Goal: Transaction & Acquisition: Purchase product/service

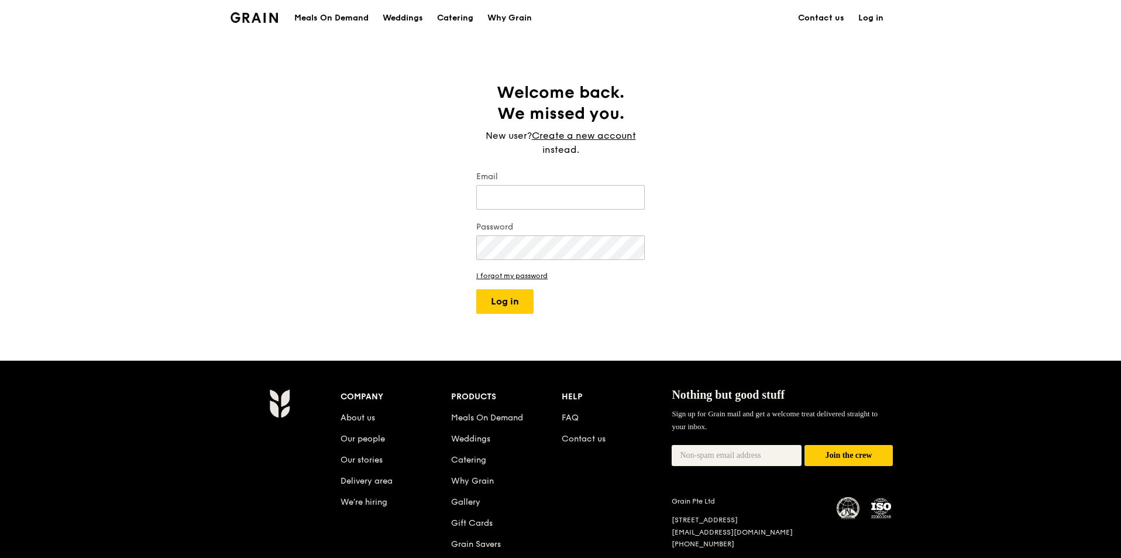
click at [338, 19] on div "Meals On Demand" at bounding box center [331, 18] width 74 height 35
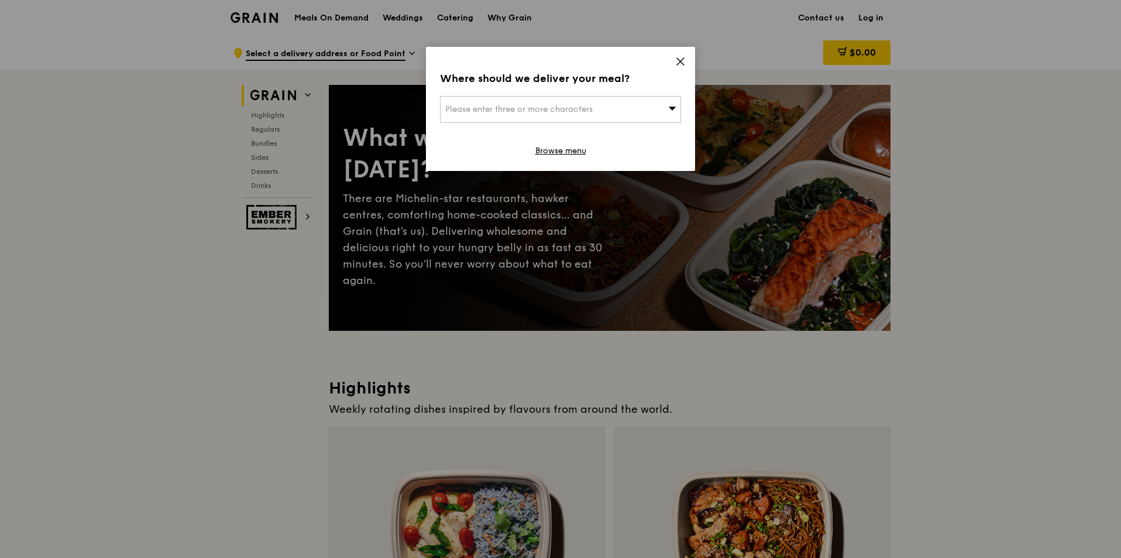
click at [681, 61] on icon at bounding box center [680, 61] width 7 height 7
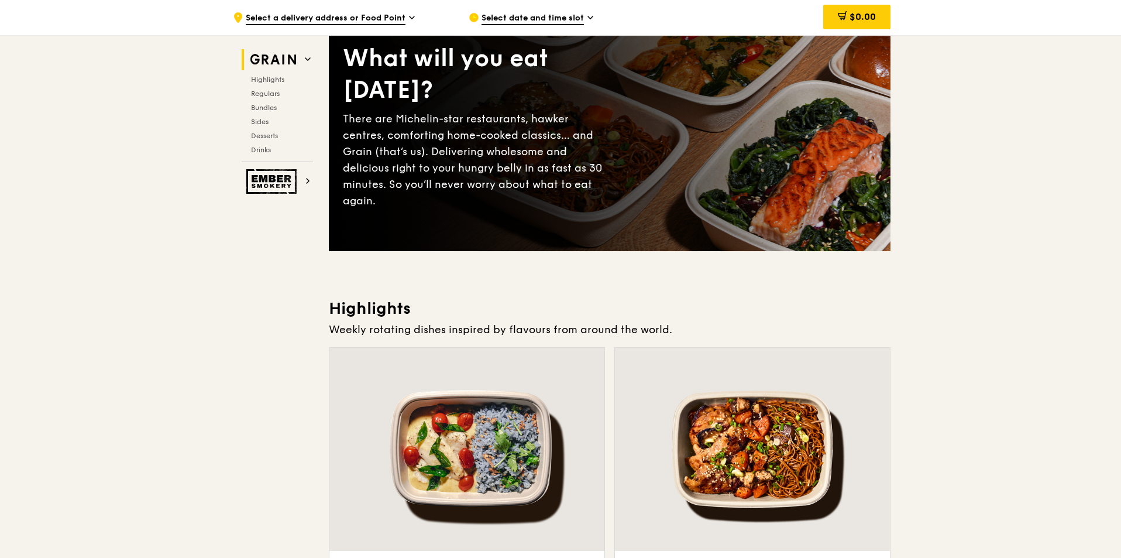
scroll to position [293, 0]
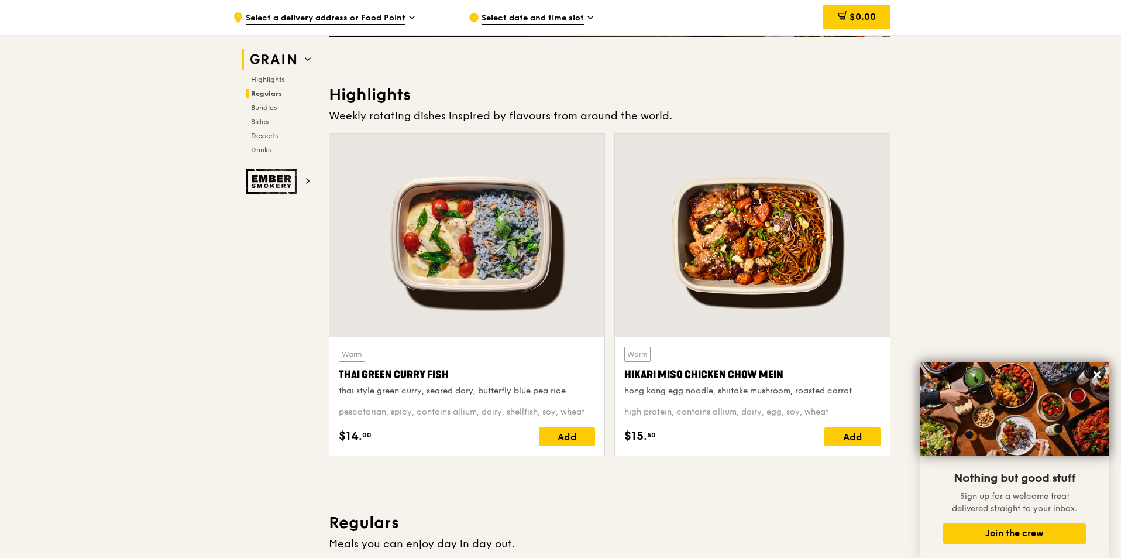
click at [258, 94] on span "Regulars" at bounding box center [266, 94] width 31 height 8
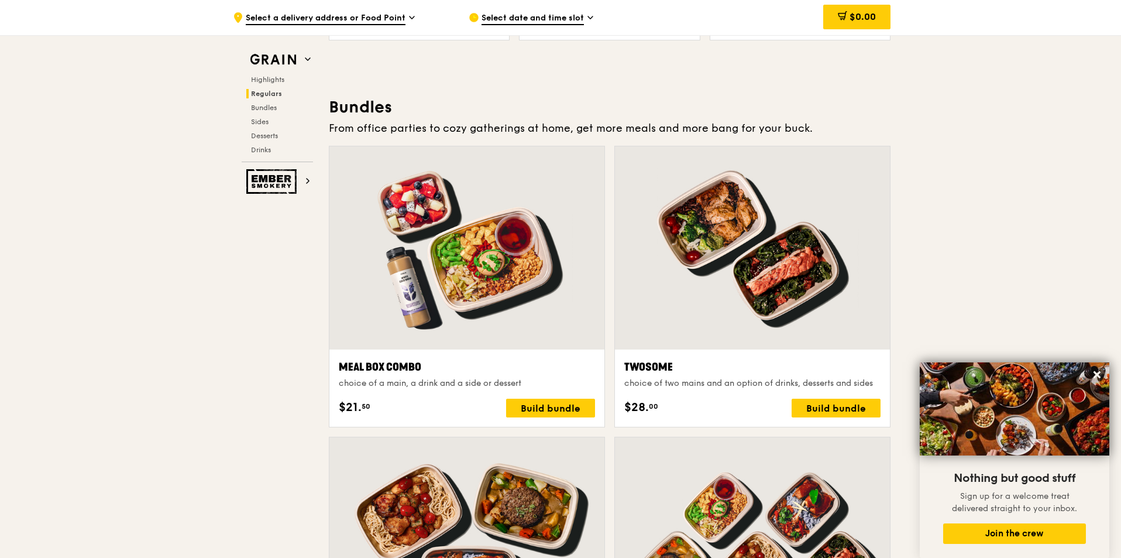
scroll to position [1619, 0]
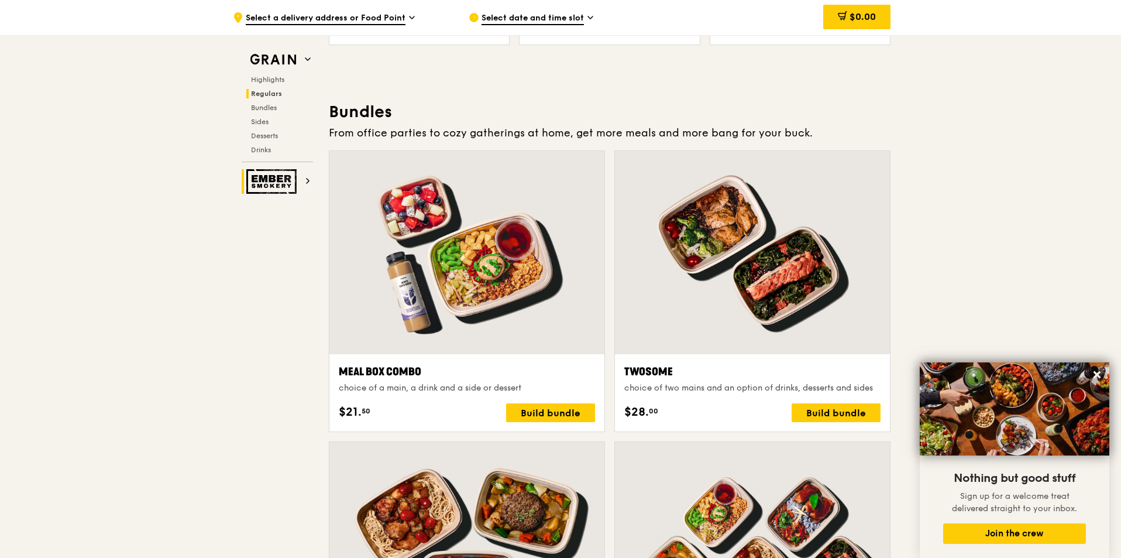
click at [288, 188] on img at bounding box center [273, 181] width 54 height 25
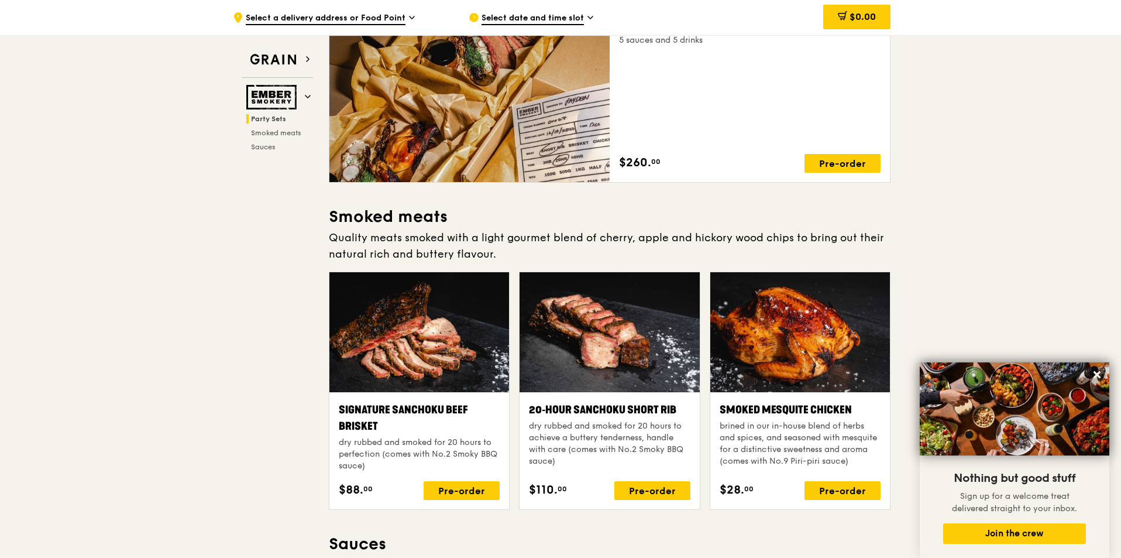
scroll to position [154, 0]
